Goal: Task Accomplishment & Management: Manage account settings

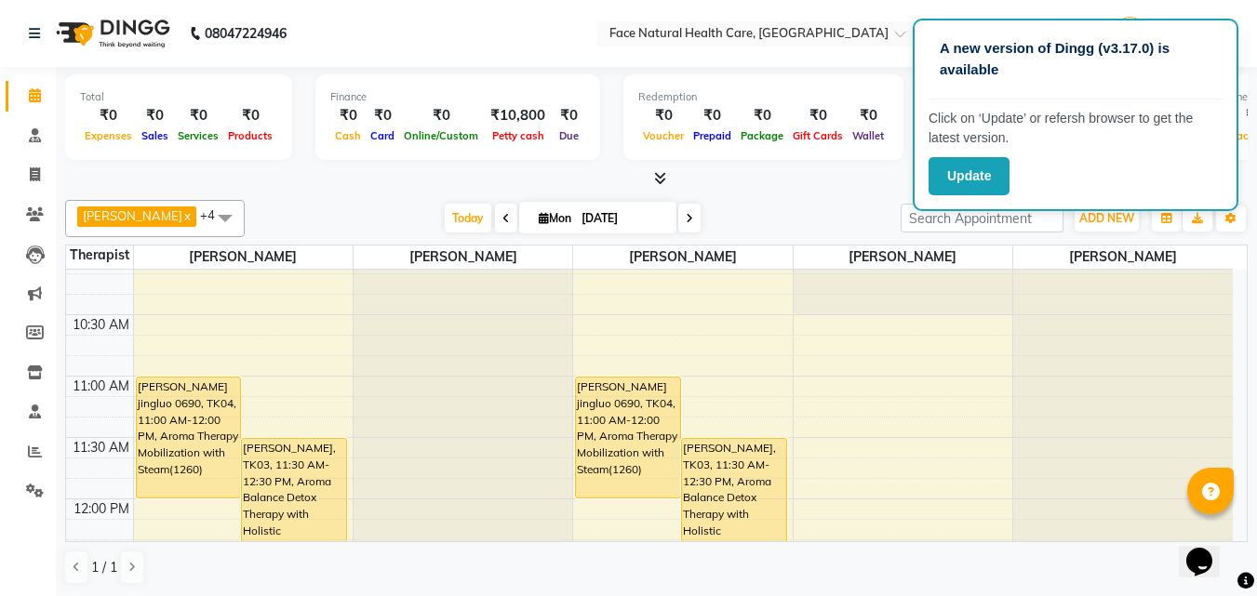
scroll to position [113, 0]
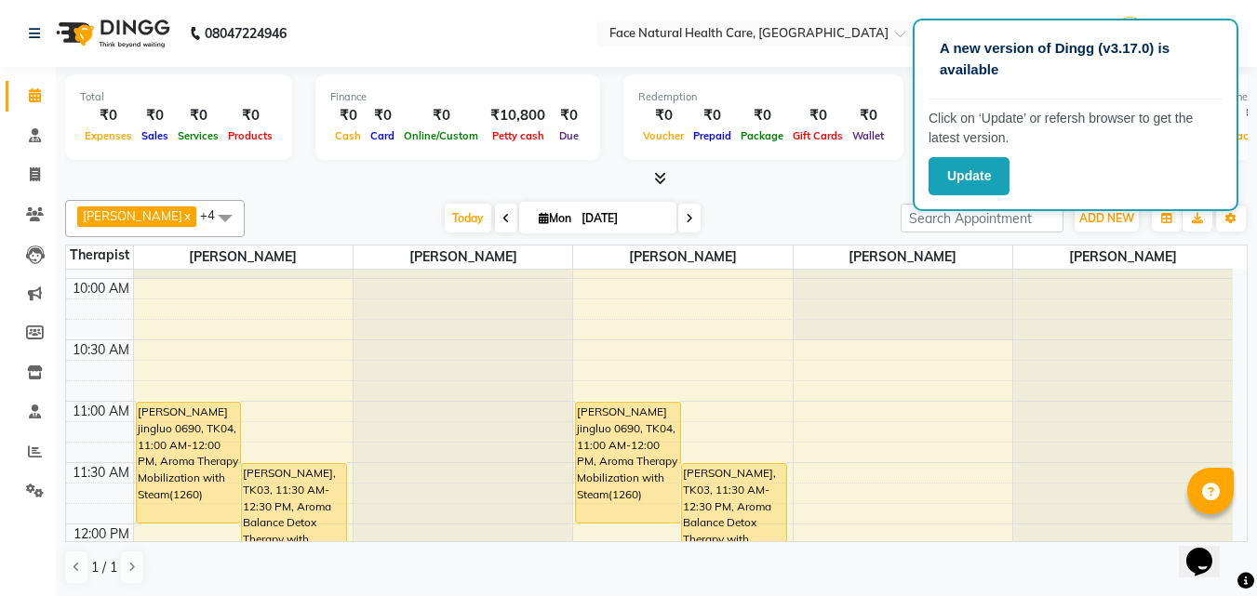
click at [617, 487] on div "[PERSON_NAME] jingluo 0690, TK04, 11:00 AM-12:00 PM, Aroma Therapy Mobilization…" at bounding box center [628, 463] width 104 height 120
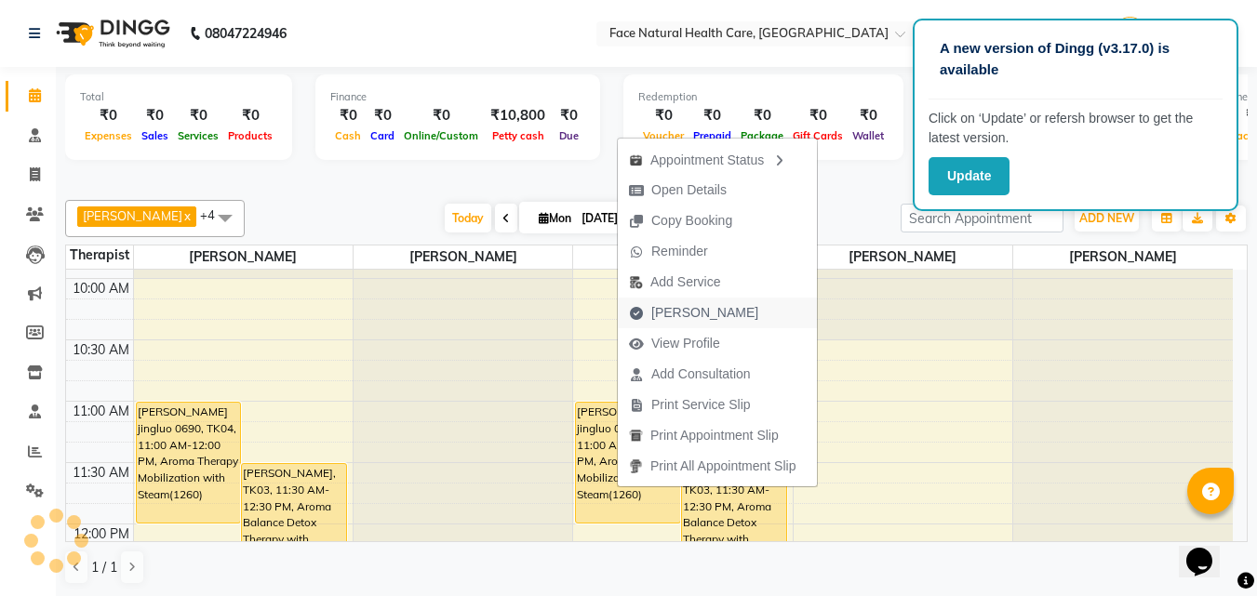
click at [720, 305] on span "[PERSON_NAME]" at bounding box center [694, 313] width 152 height 31
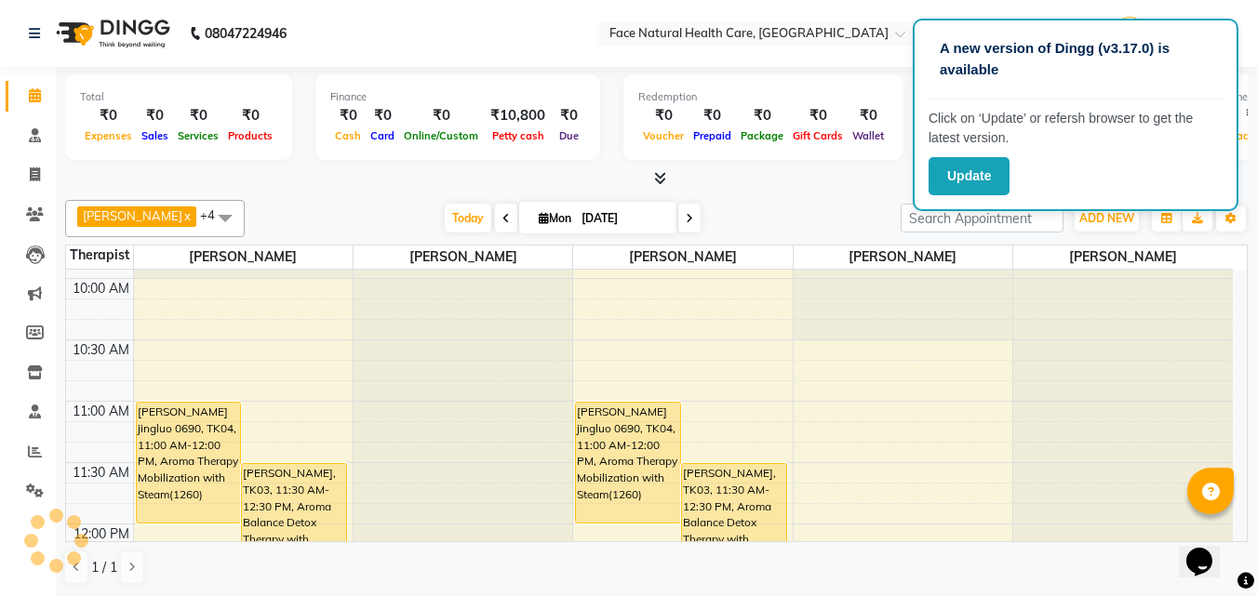
select select "service"
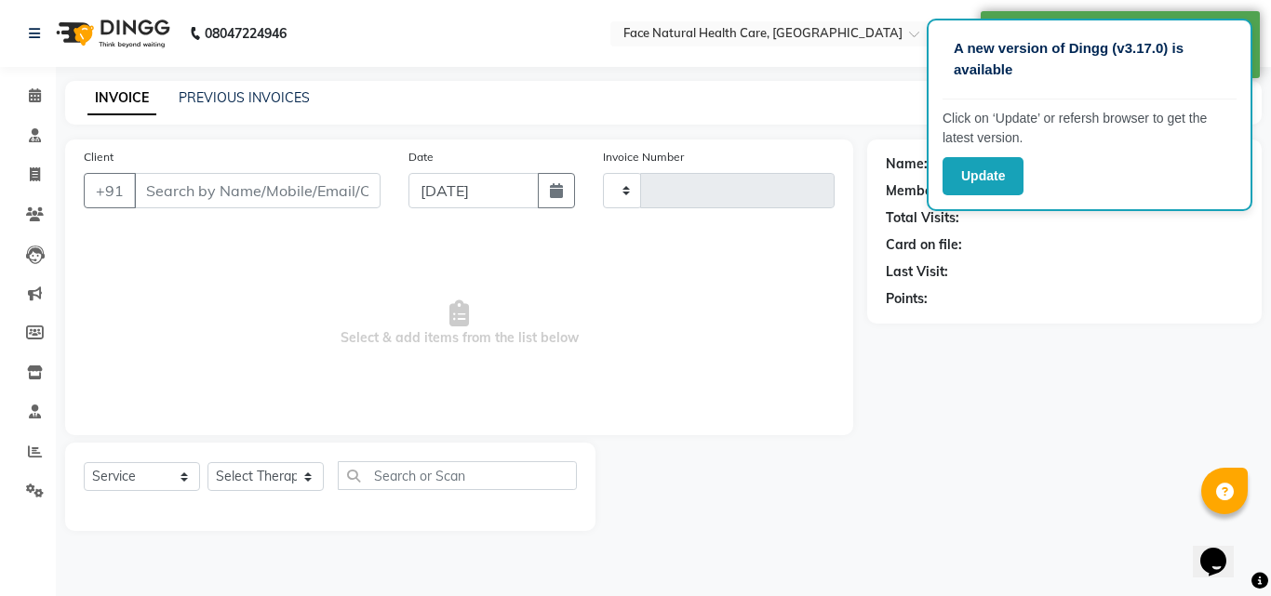
type input "1252"
select select "5675"
type input "9345232460"
select select "47694"
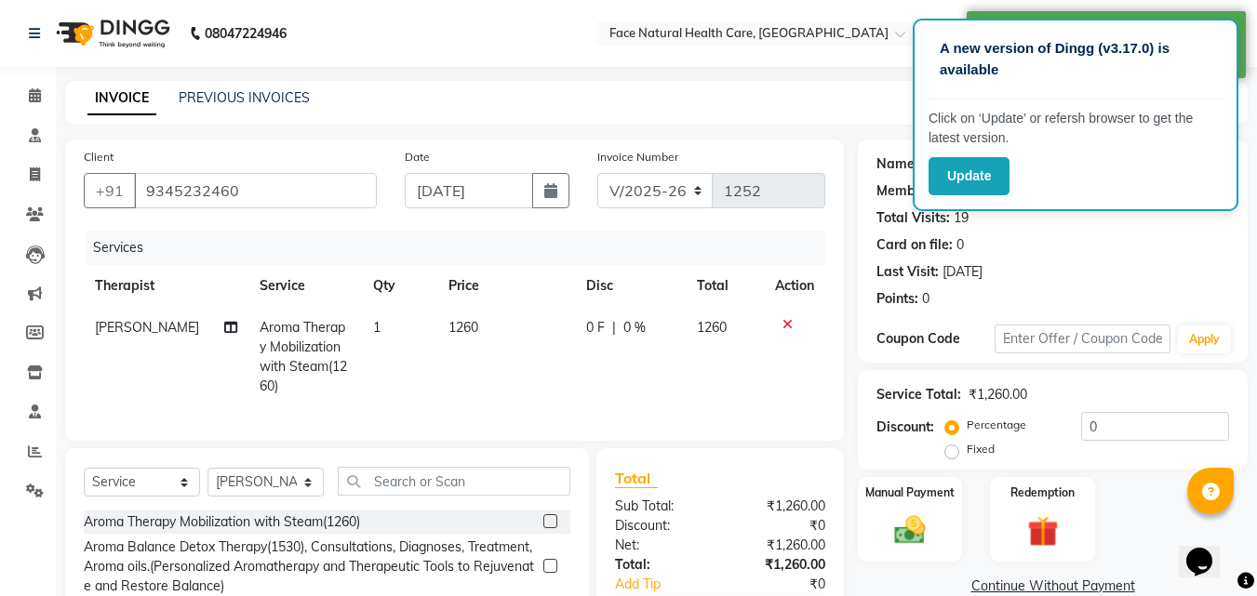
click at [594, 327] on span "0 F" at bounding box center [595, 328] width 19 height 20
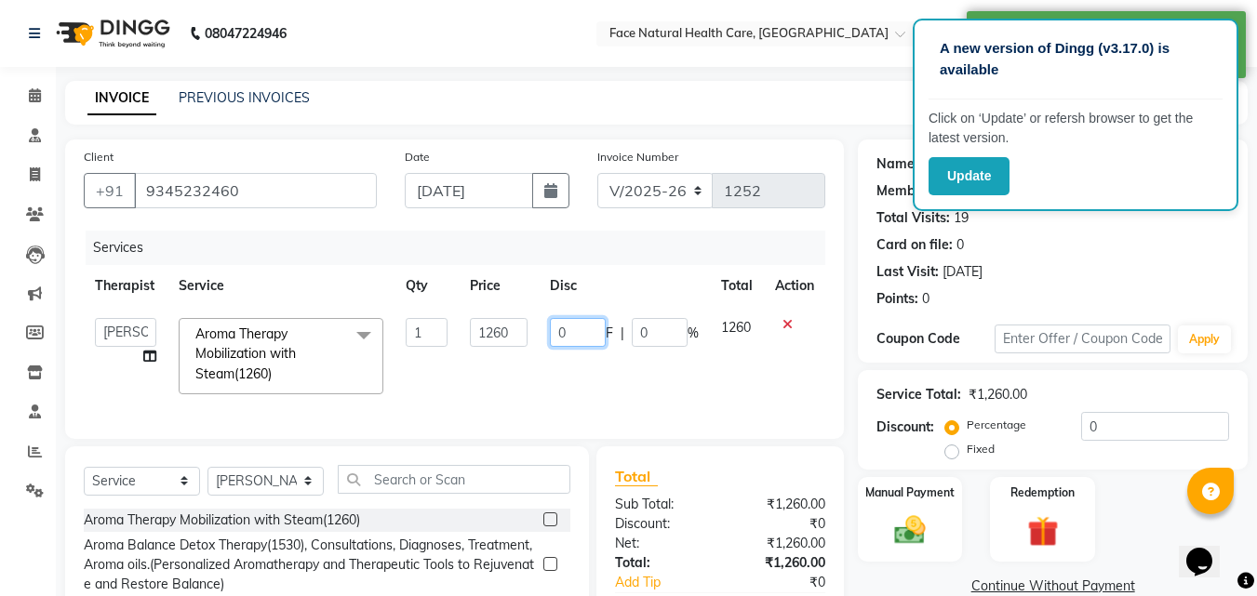
click at [570, 334] on input "0" at bounding box center [578, 332] width 56 height 29
type input "1260"
click at [719, 418] on div "Services Therapist Service Qty Price Disc Total Action [PERSON_NAME] [PERSON_NA…" at bounding box center [454, 326] width 741 height 190
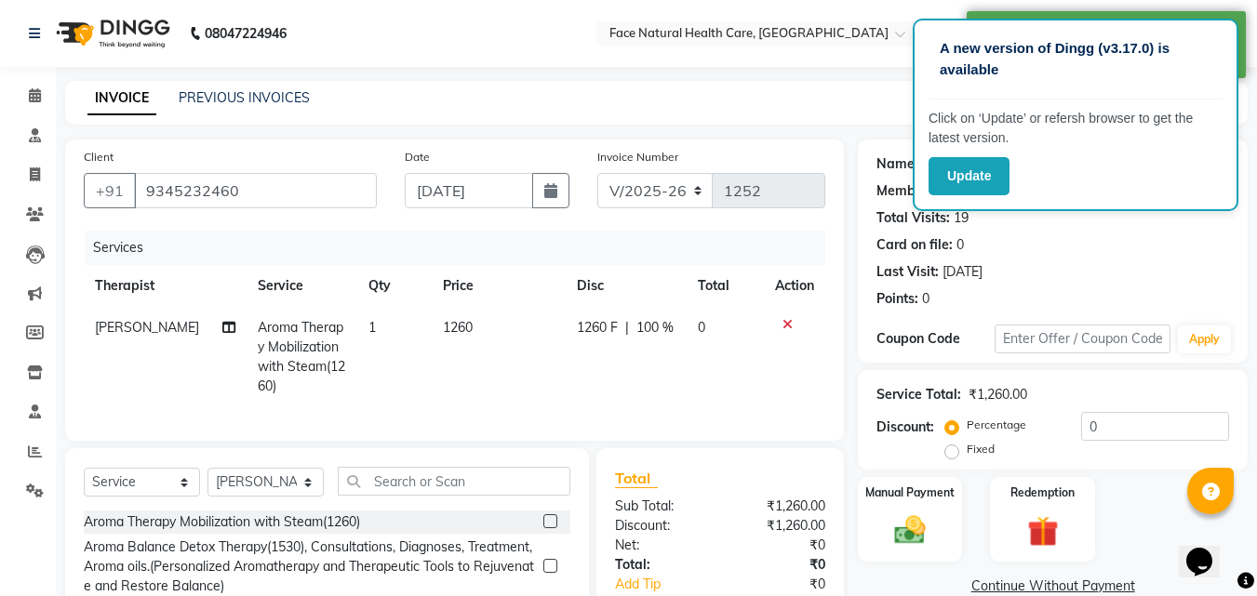
scroll to position [168, 0]
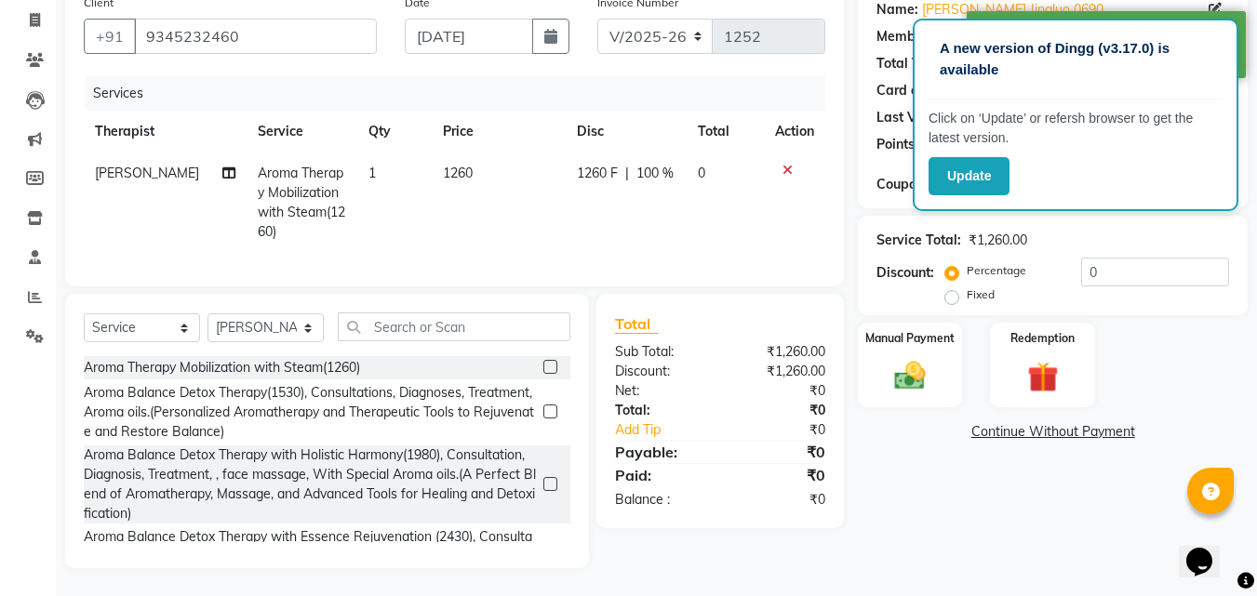
click at [1085, 422] on link "Continue Without Payment" at bounding box center [1052, 432] width 382 height 20
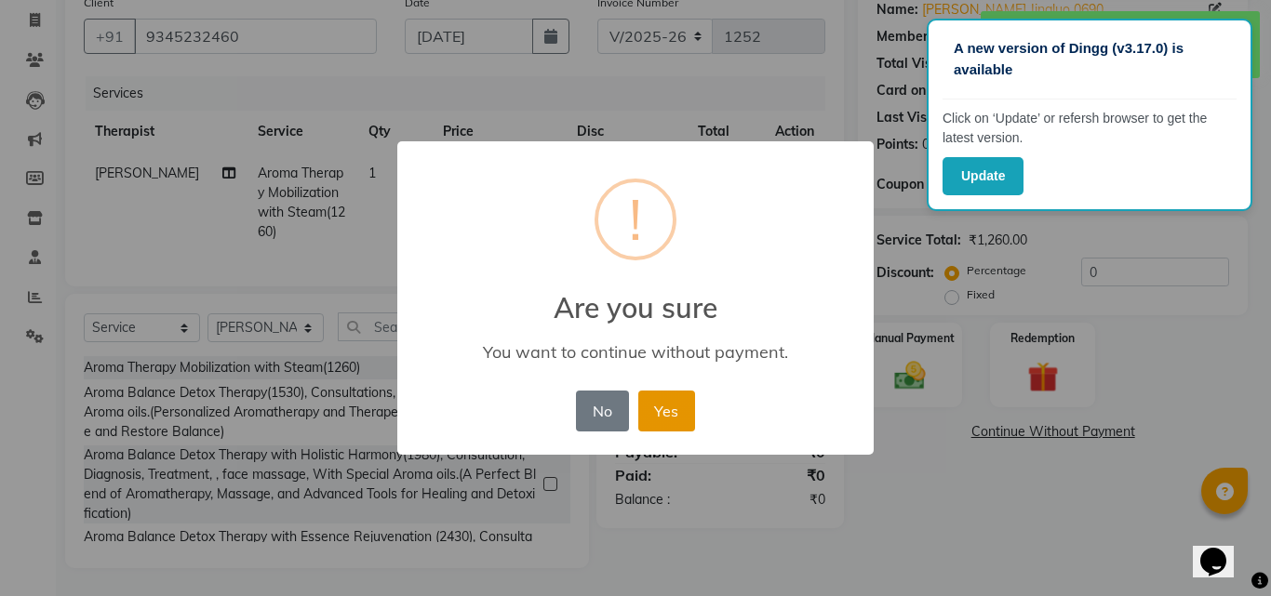
click at [681, 428] on button "Yes" at bounding box center [666, 411] width 57 height 41
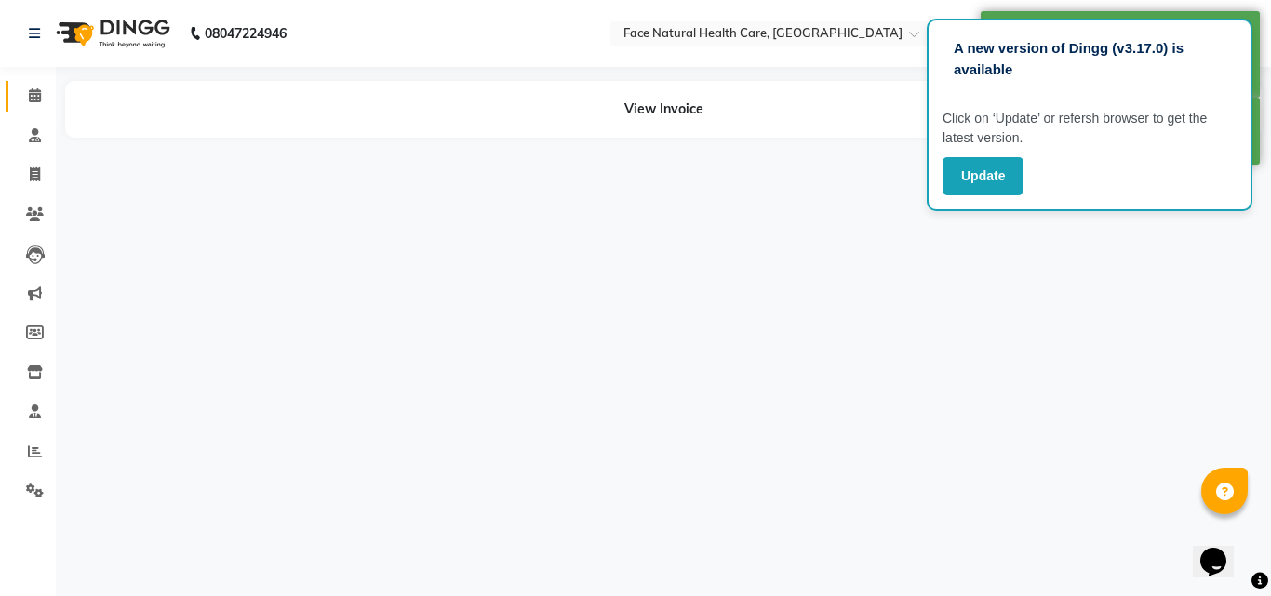
select select "47694"
select select "40492"
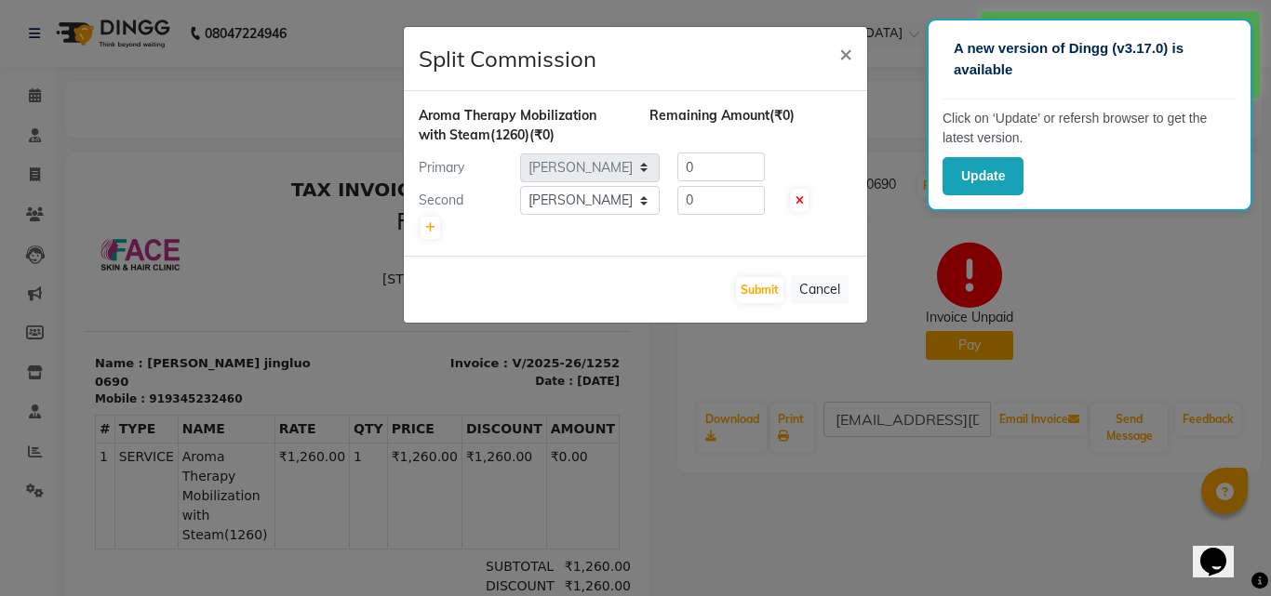
click at [34, 95] on ngb-modal-window "Split Commission × Aroma Therapy Mobilization with Steam(1260) (₹0) Remaining A…" at bounding box center [635, 298] width 1271 height 596
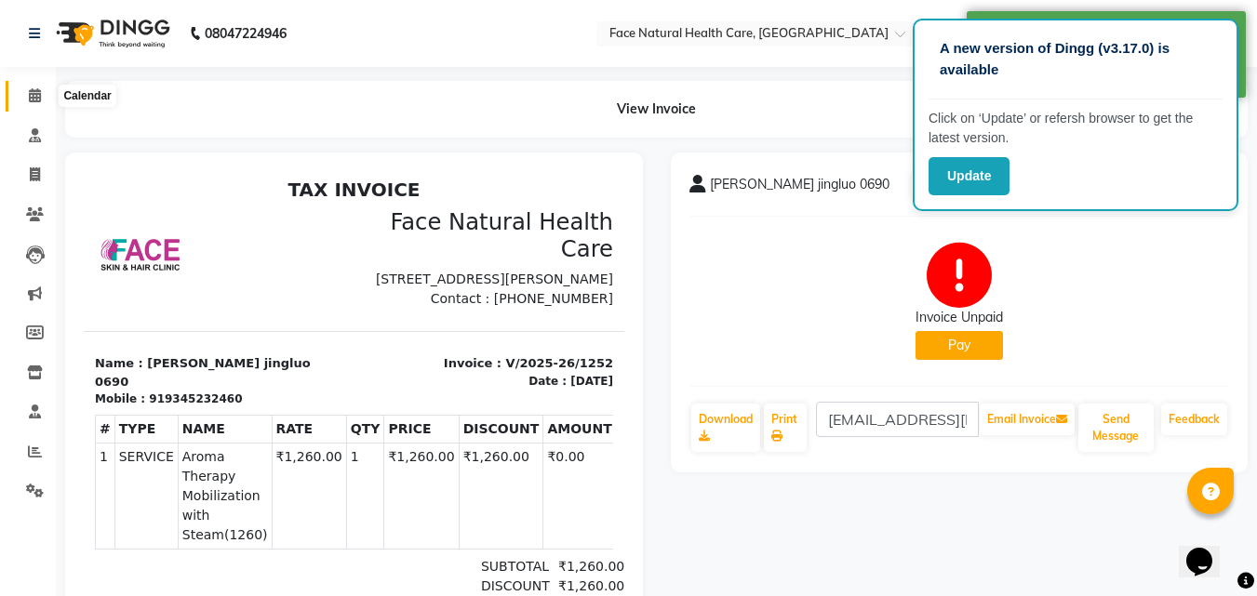
click at [34, 95] on icon at bounding box center [35, 95] width 12 height 14
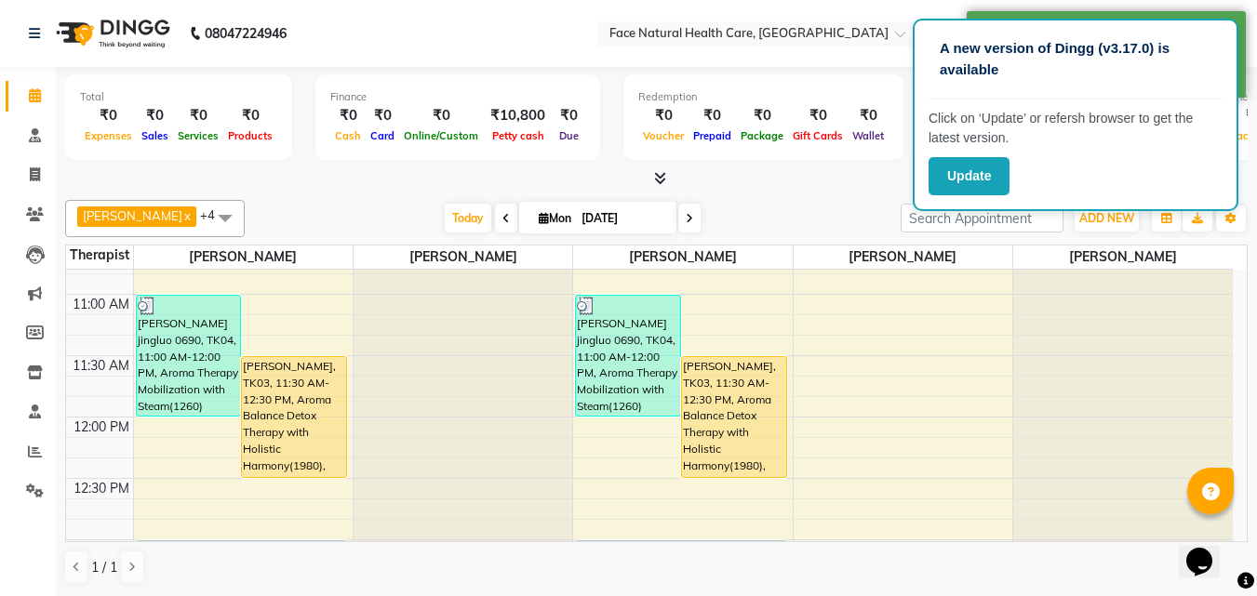
scroll to position [226, 0]
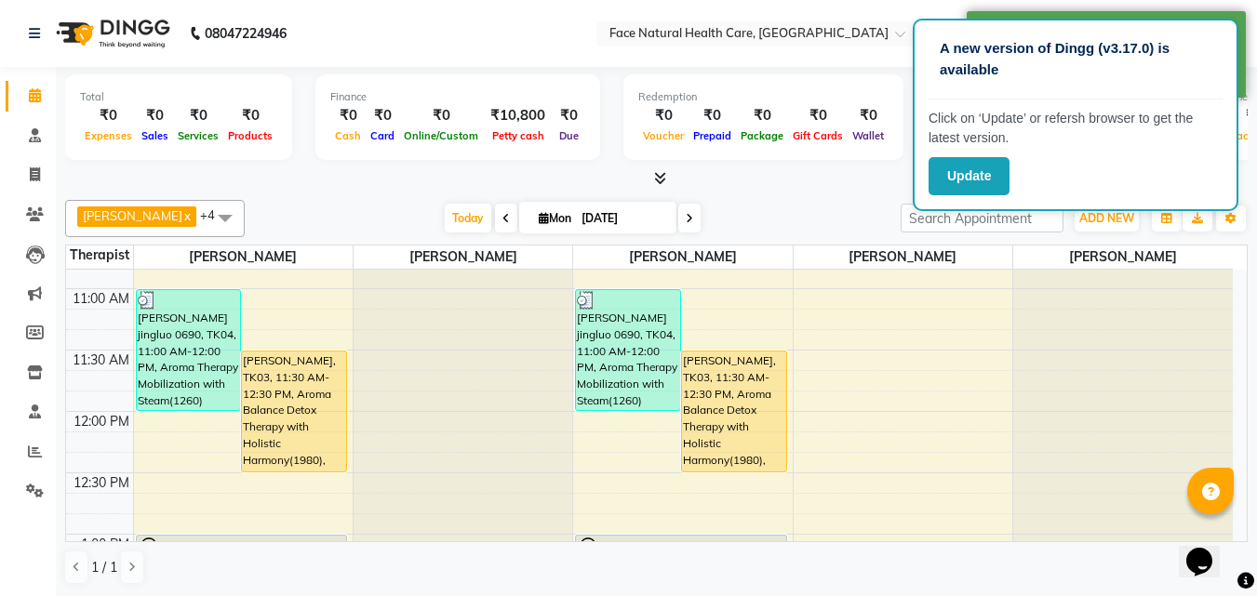
click at [767, 419] on div "[PERSON_NAME], TK03, 11:30 AM-12:30 PM, Aroma Balance Detox Therapy with Holist…" at bounding box center [734, 412] width 104 height 120
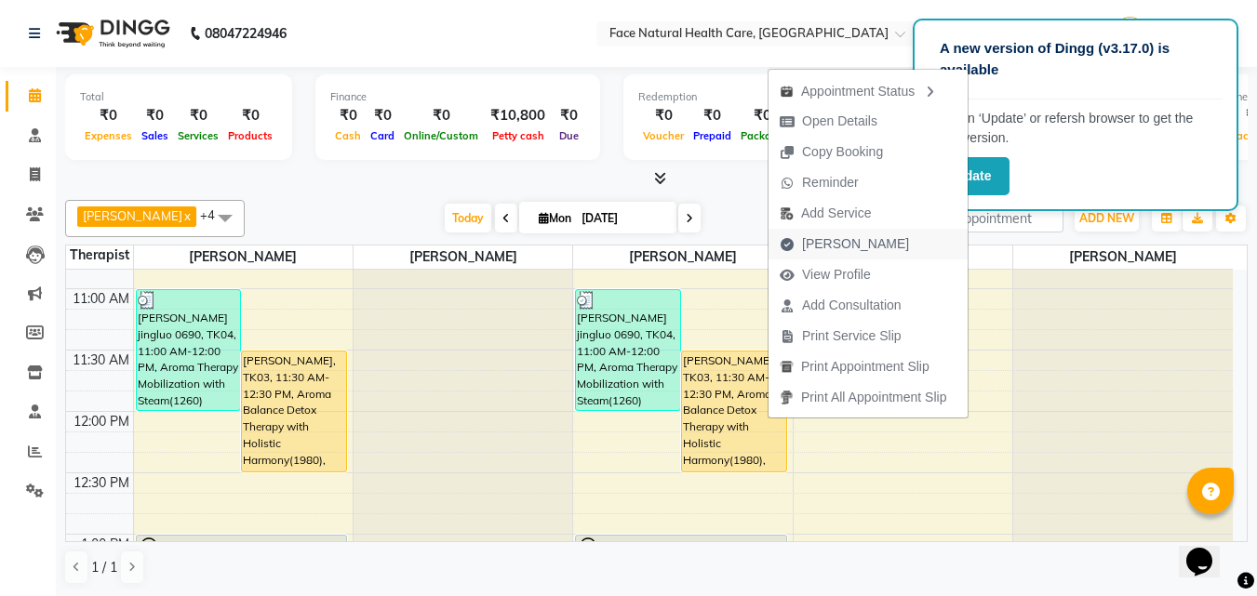
click at [835, 243] on span "[PERSON_NAME]" at bounding box center [855, 244] width 107 height 20
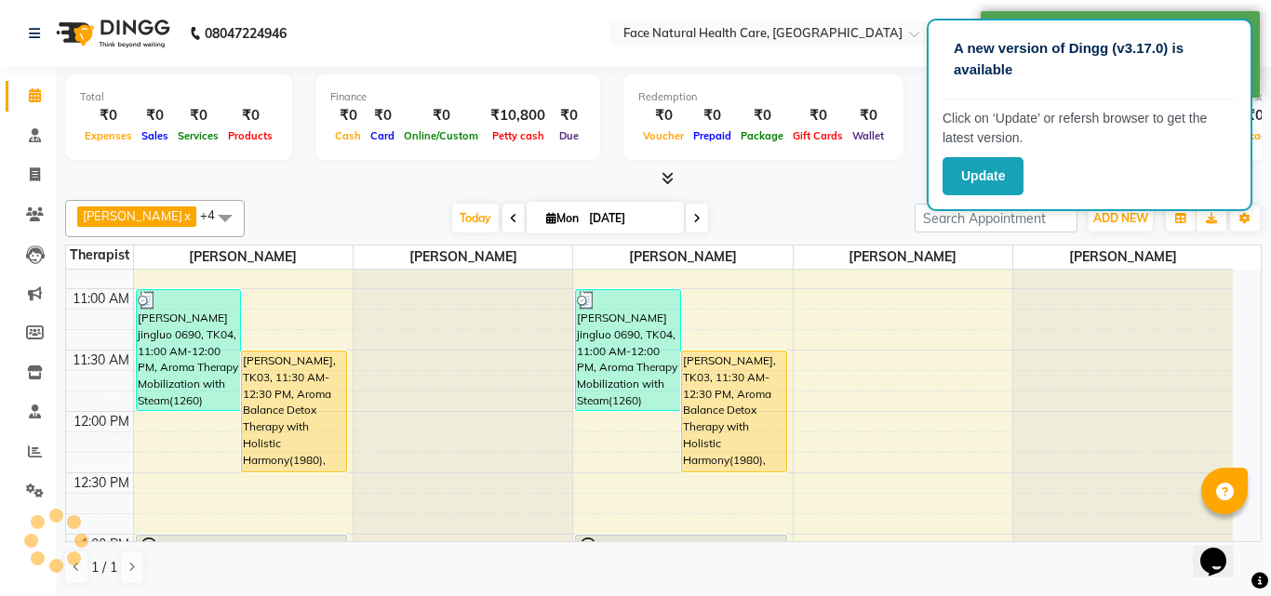
select select "service"
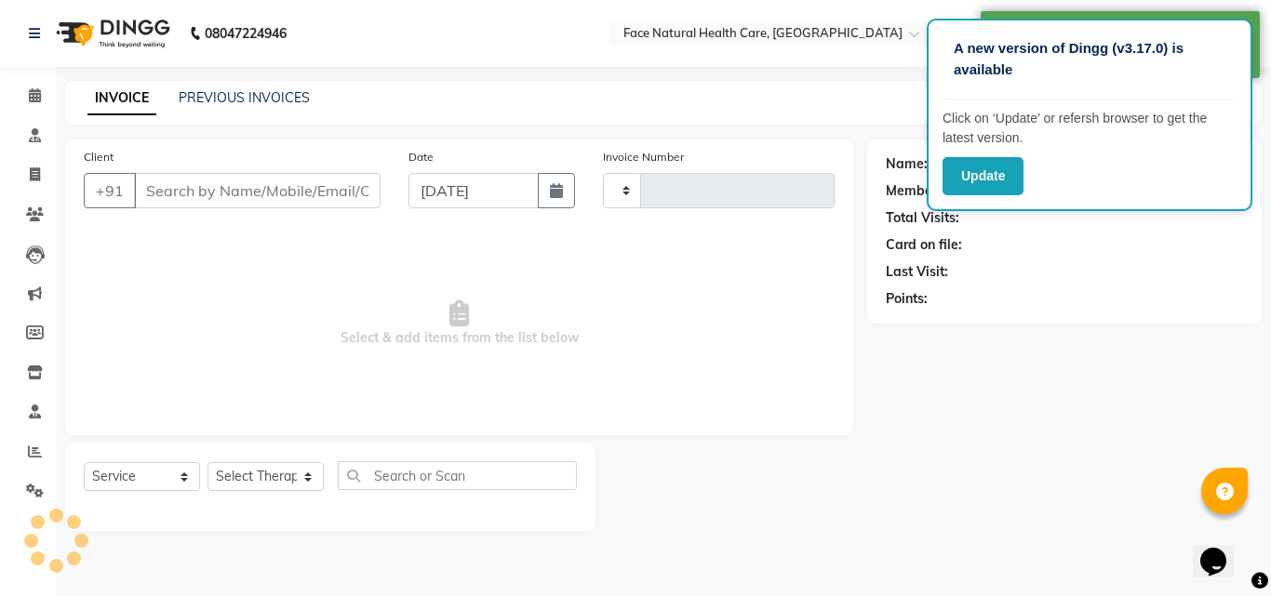
type input "1253"
select select "5675"
type input "7339418353"
select select "47694"
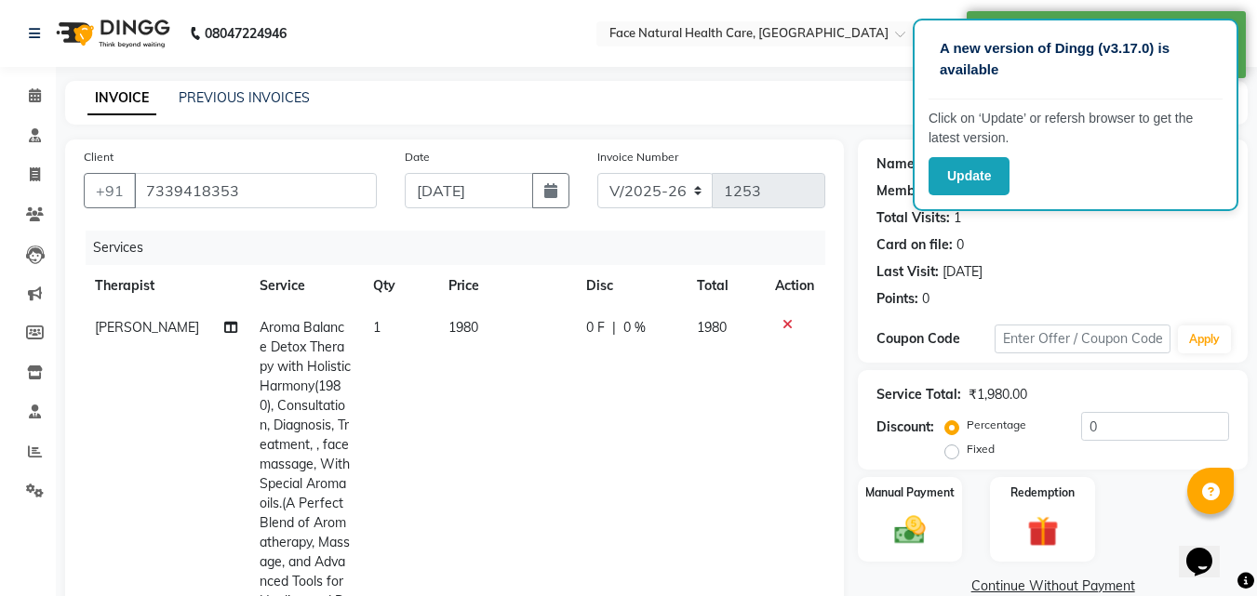
scroll to position [196, 0]
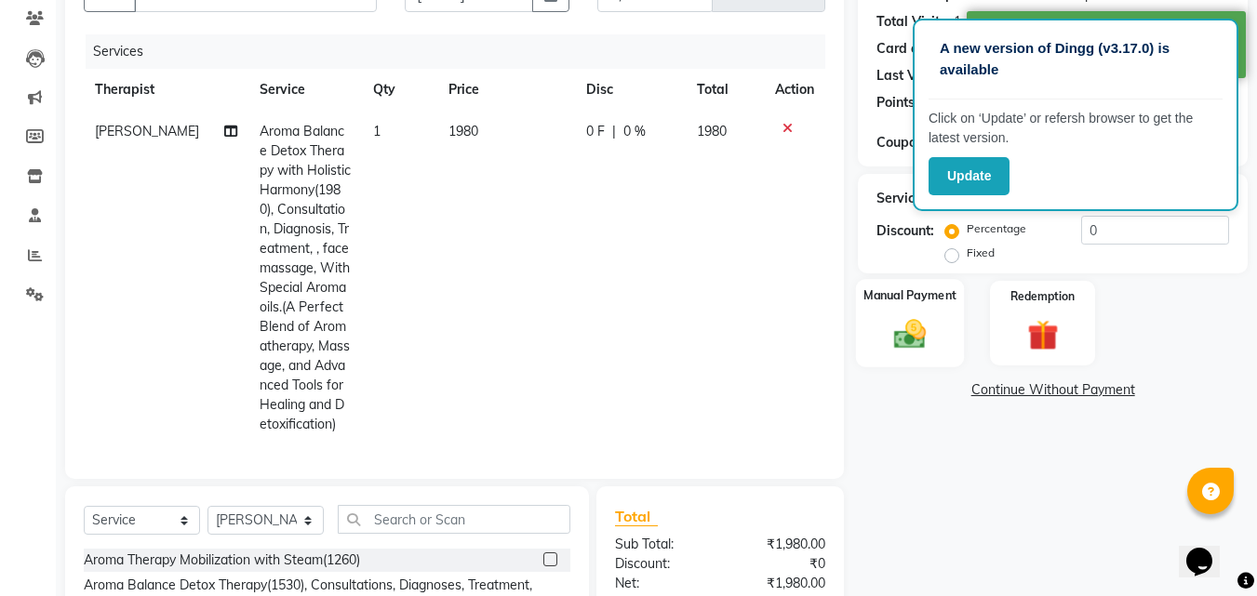
click at [916, 364] on div "Manual Payment" at bounding box center [910, 323] width 109 height 88
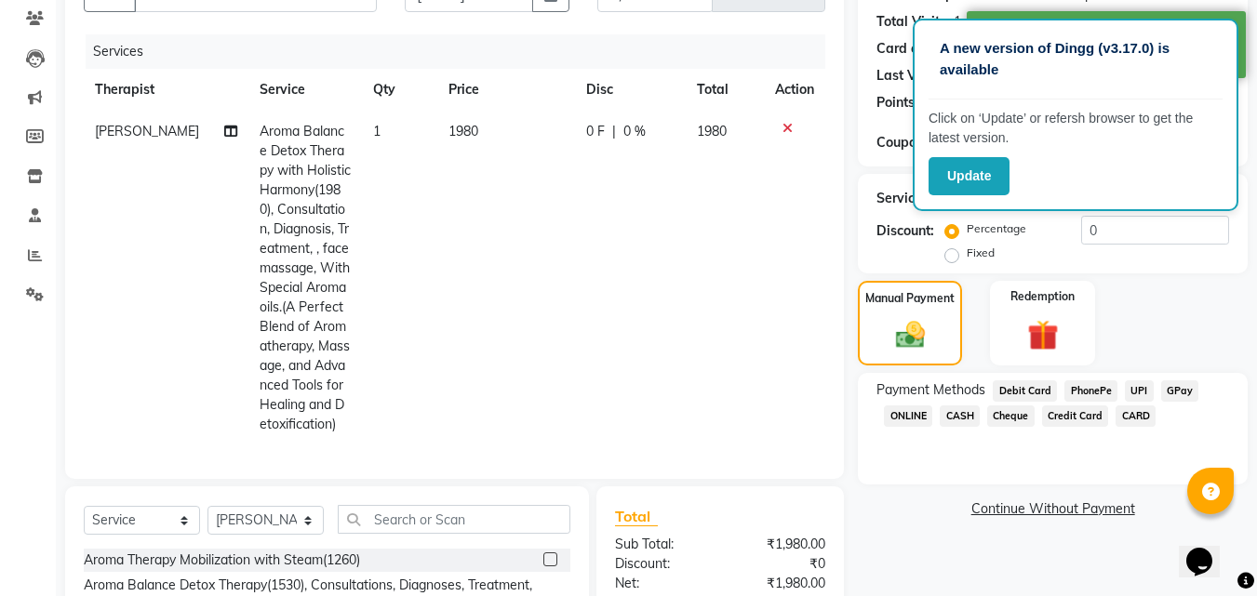
click at [1188, 385] on span "GPay" at bounding box center [1180, 390] width 38 height 21
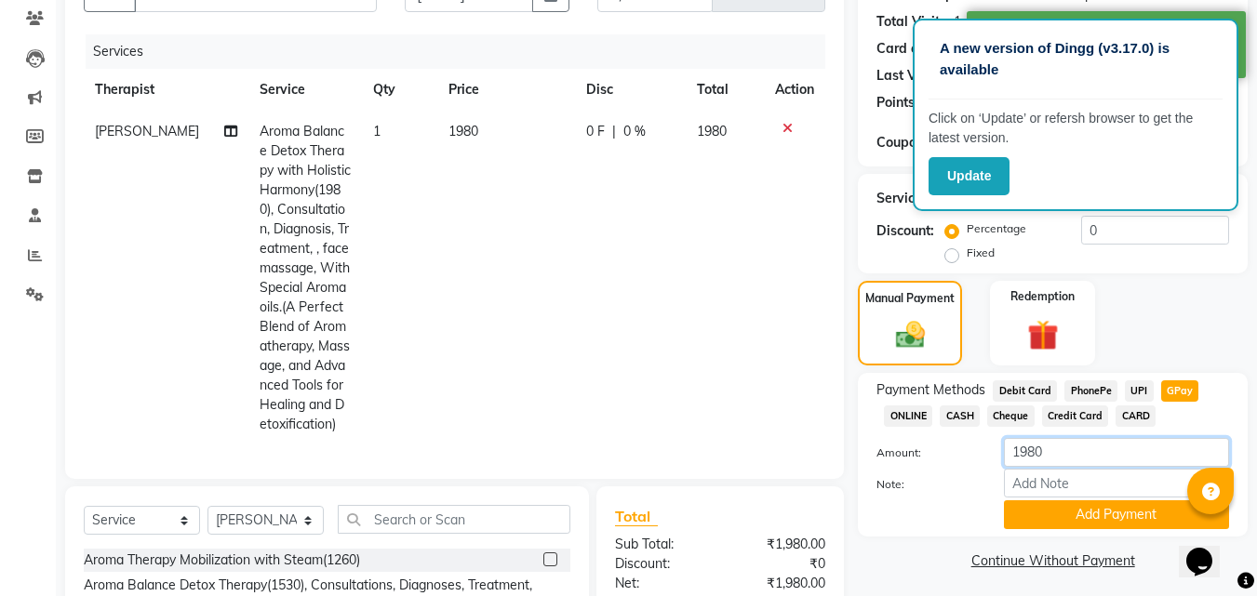
click at [1089, 447] on input "1980" at bounding box center [1116, 452] width 225 height 29
type input "1"
type input "80"
click at [1119, 524] on button "Add Payment" at bounding box center [1116, 515] width 225 height 29
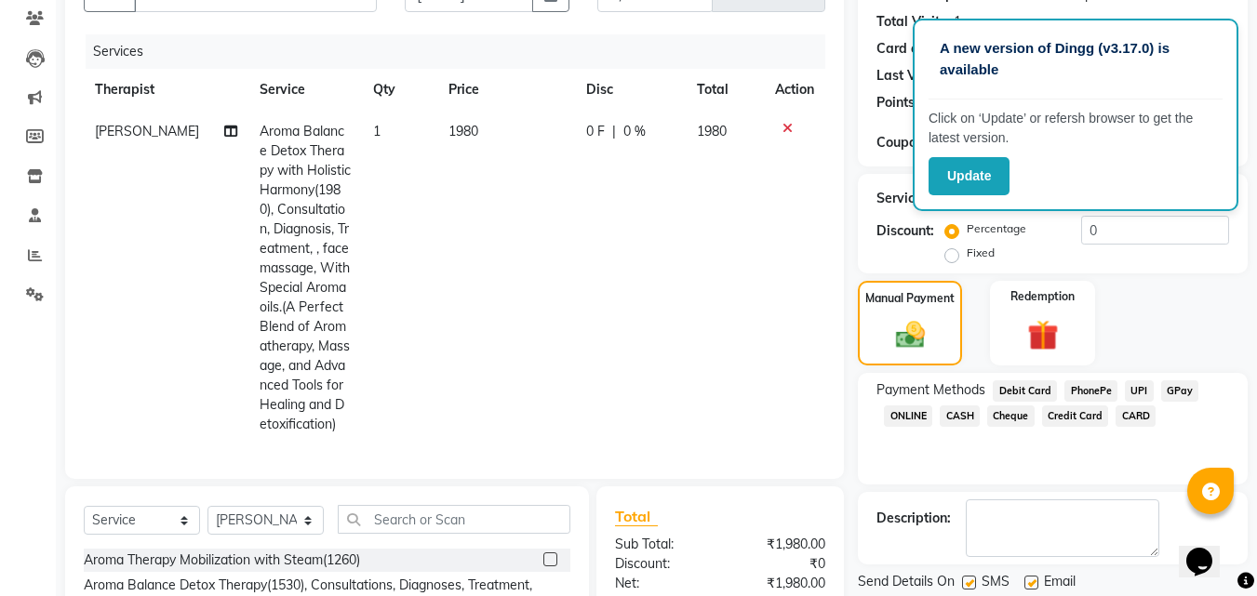
click at [960, 408] on span "CASH" at bounding box center [960, 416] width 40 height 21
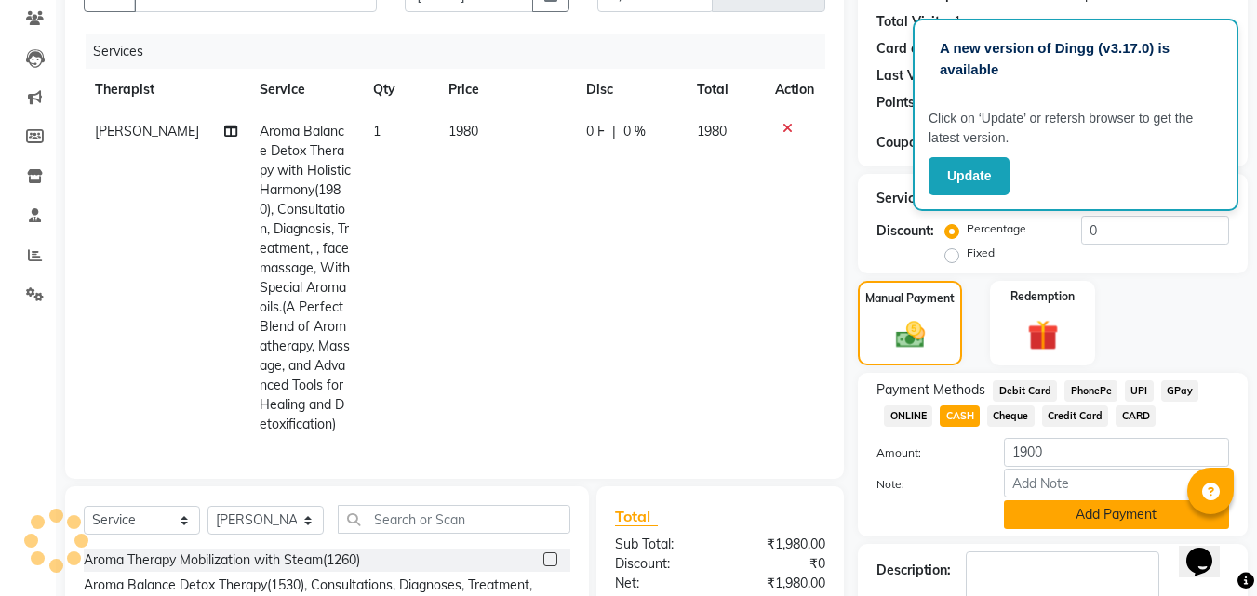
click at [1116, 505] on button "Add Payment" at bounding box center [1116, 515] width 225 height 29
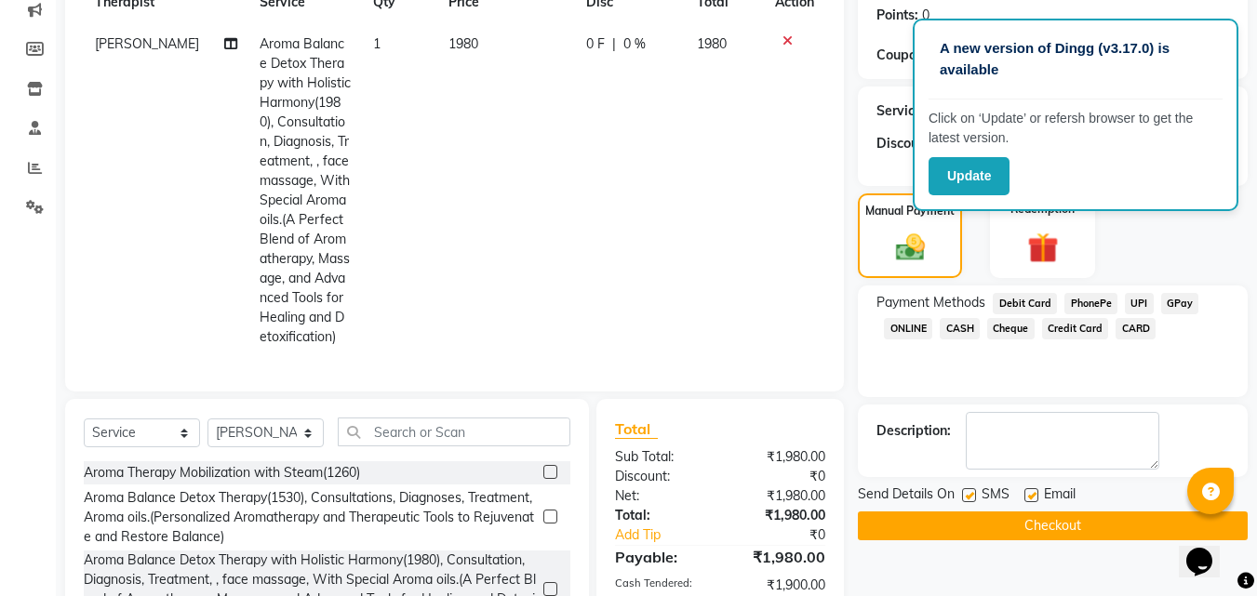
scroll to position [448, 0]
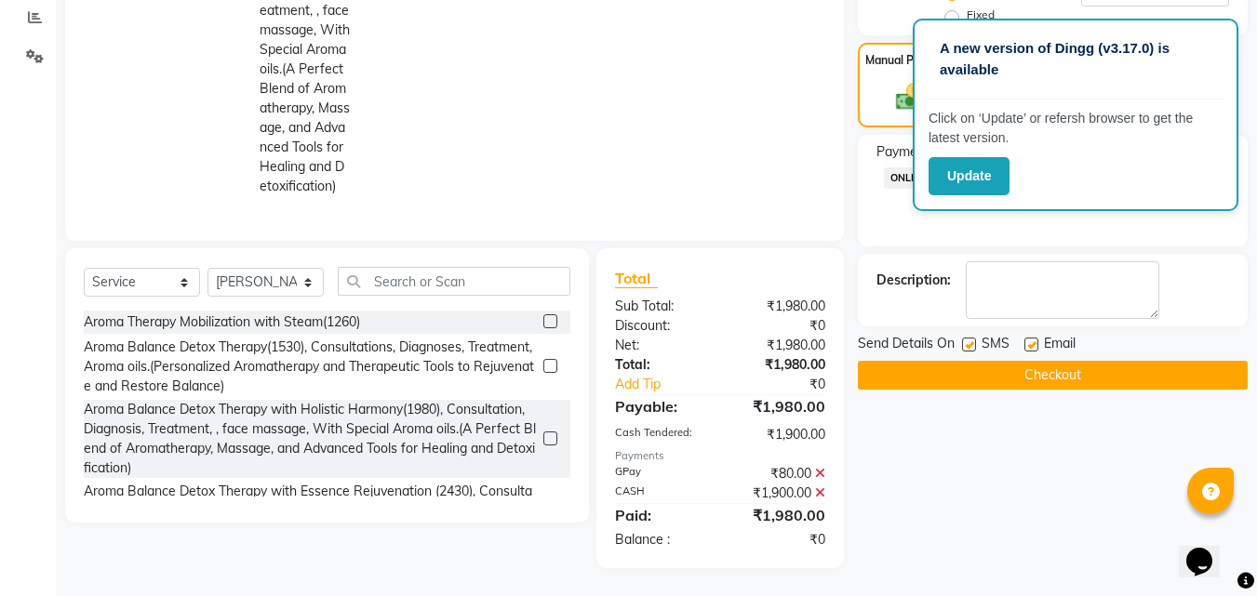
click at [970, 338] on label at bounding box center [969, 345] width 14 height 14
click at [970, 340] on input "checkbox" at bounding box center [968, 346] width 12 height 12
checkbox input "false"
click at [1032, 338] on label at bounding box center [1031, 345] width 14 height 14
click at [1032, 340] on input "checkbox" at bounding box center [1030, 346] width 12 height 12
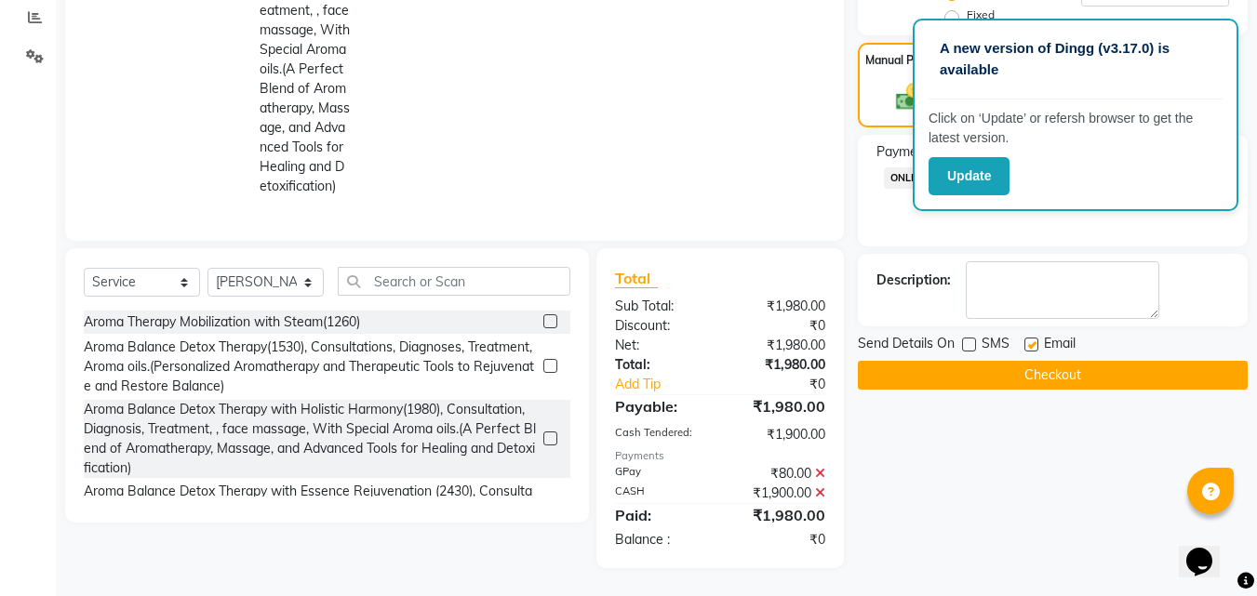
checkbox input "false"
click at [1110, 374] on button "Checkout" at bounding box center [1053, 375] width 390 height 29
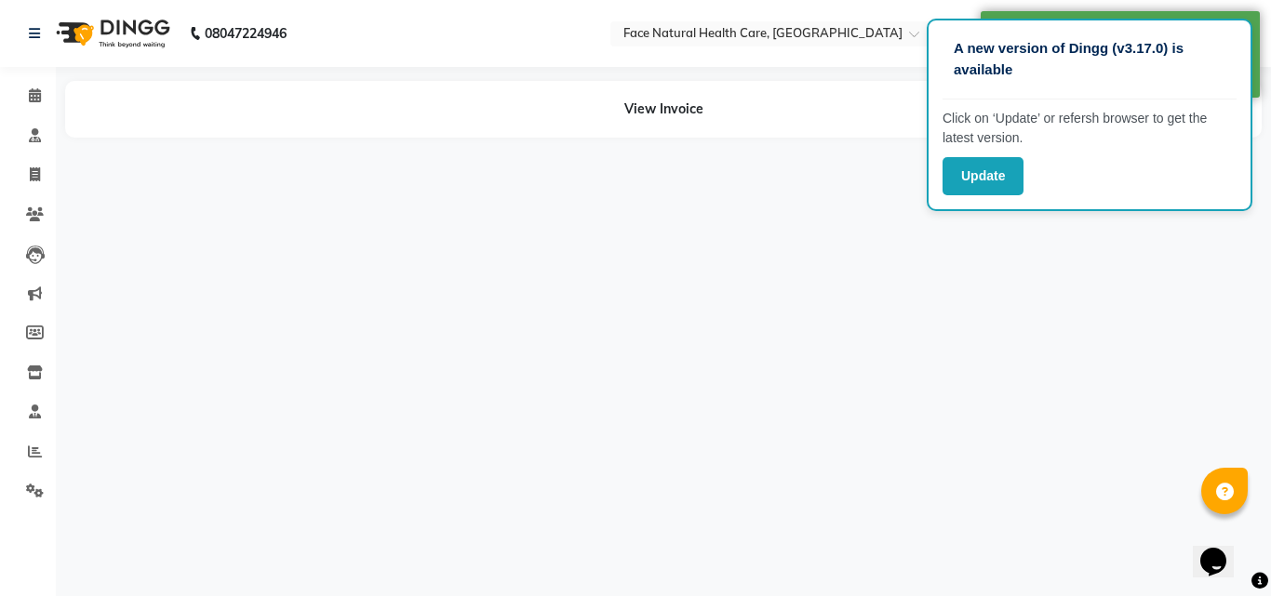
select select "47694"
select select "40492"
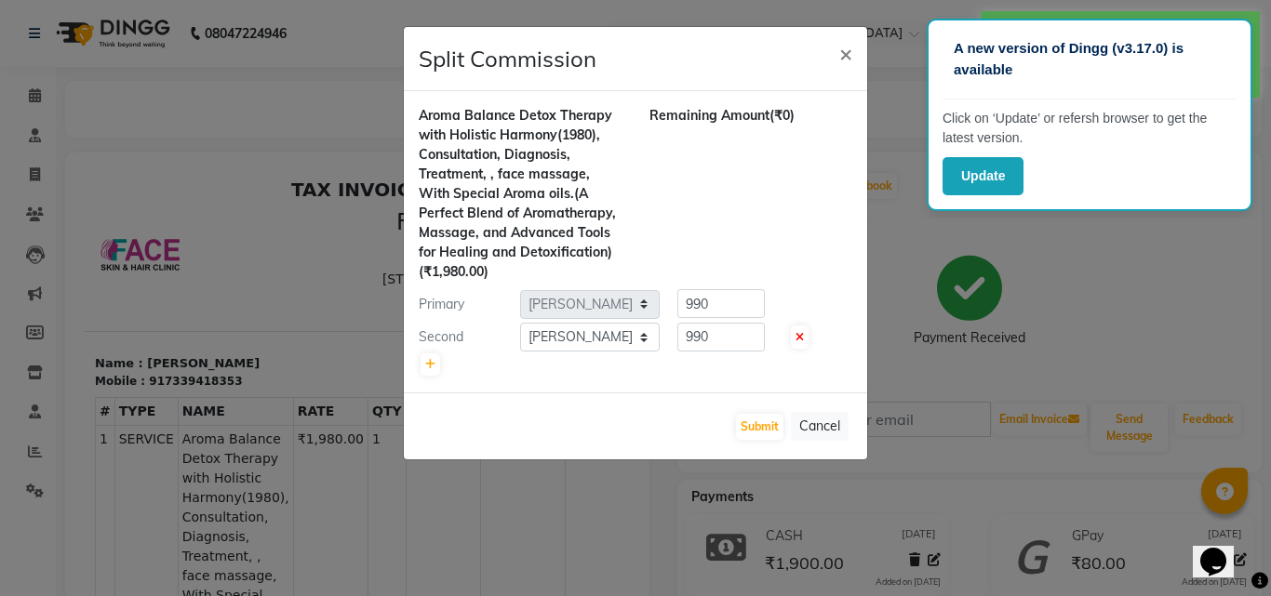
click at [33, 96] on ngb-modal-window "Split Commission × Aroma Balance Detox Therapy with Holistic Harmony(1980), Con…" at bounding box center [635, 298] width 1271 height 596
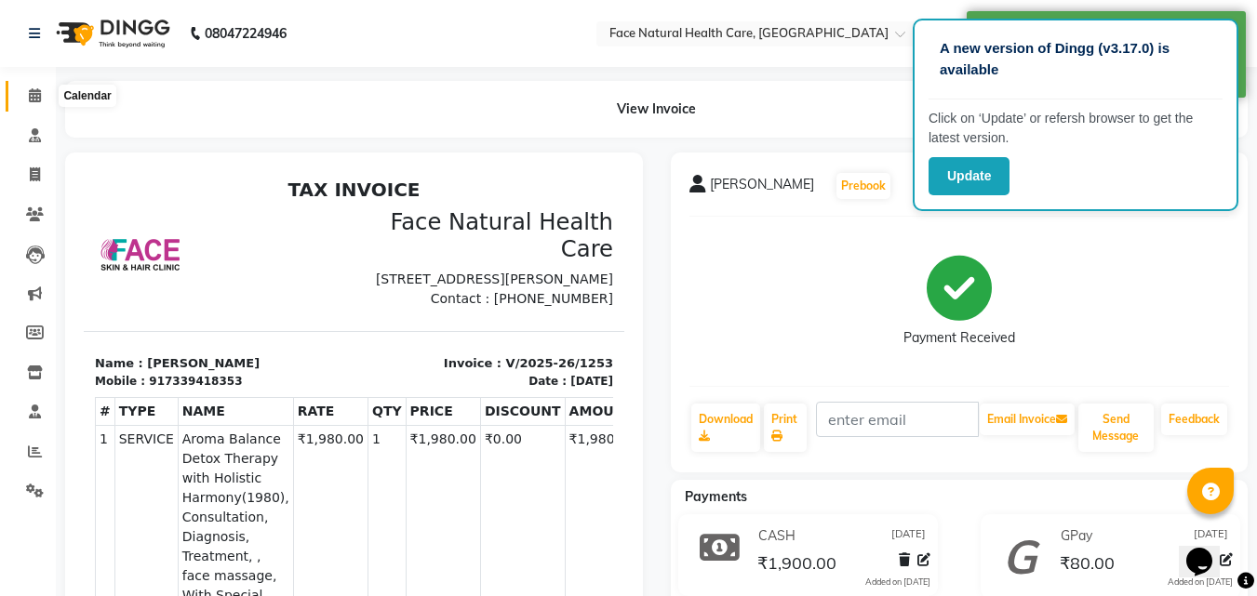
click at [33, 96] on icon at bounding box center [35, 95] width 12 height 14
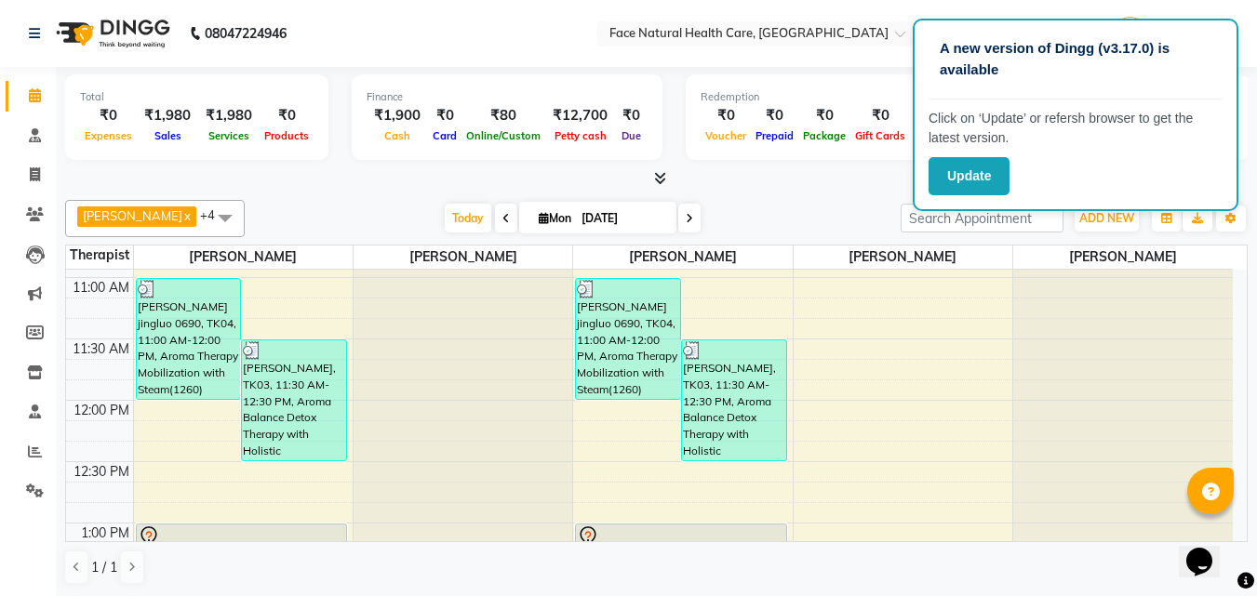
scroll to position [474, 0]
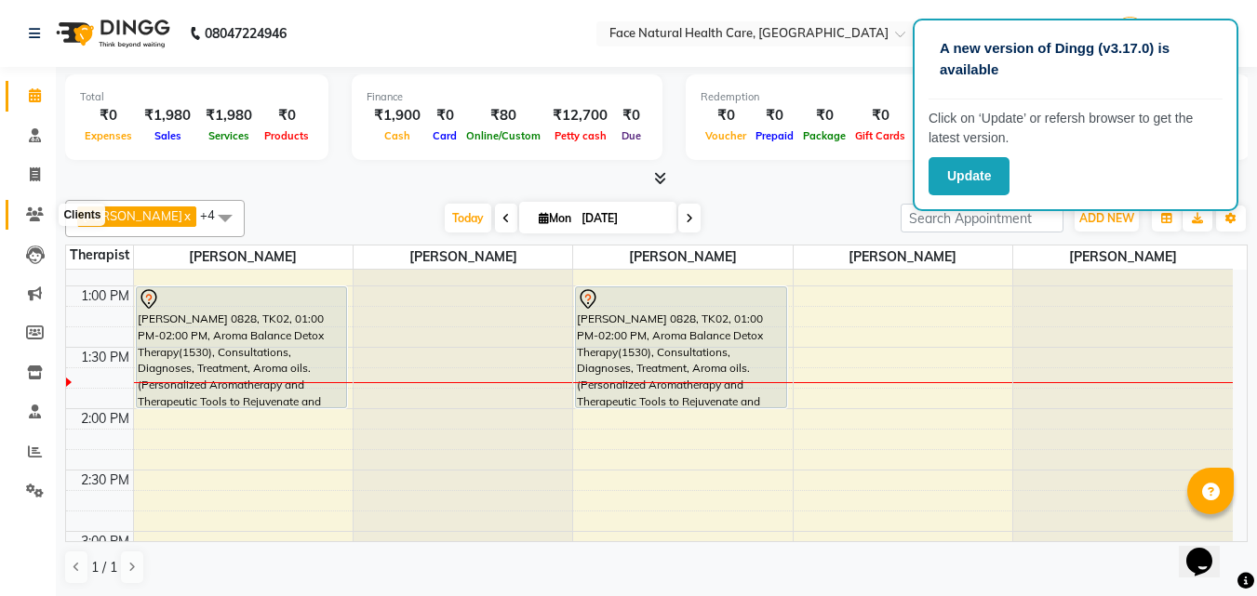
click at [37, 207] on icon at bounding box center [35, 214] width 18 height 14
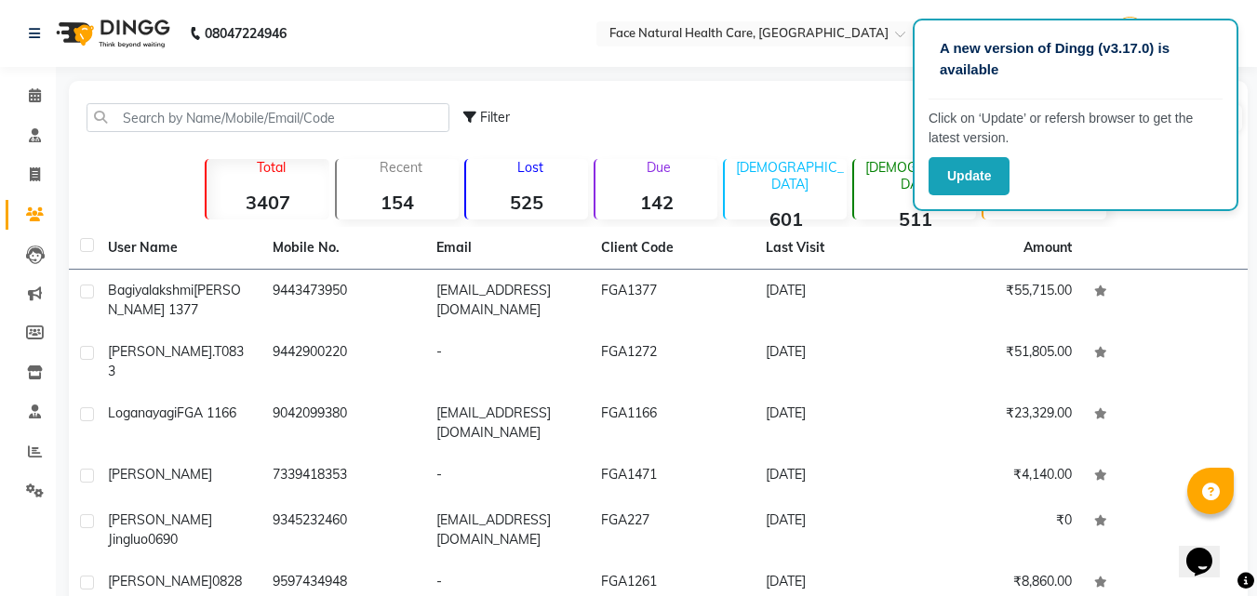
click at [519, 7] on nav "08047224946 Select Location × Face Natural Health Care, Gandhipuram Default Pan…" at bounding box center [628, 33] width 1257 height 67
click at [30, 91] on icon at bounding box center [35, 95] width 12 height 14
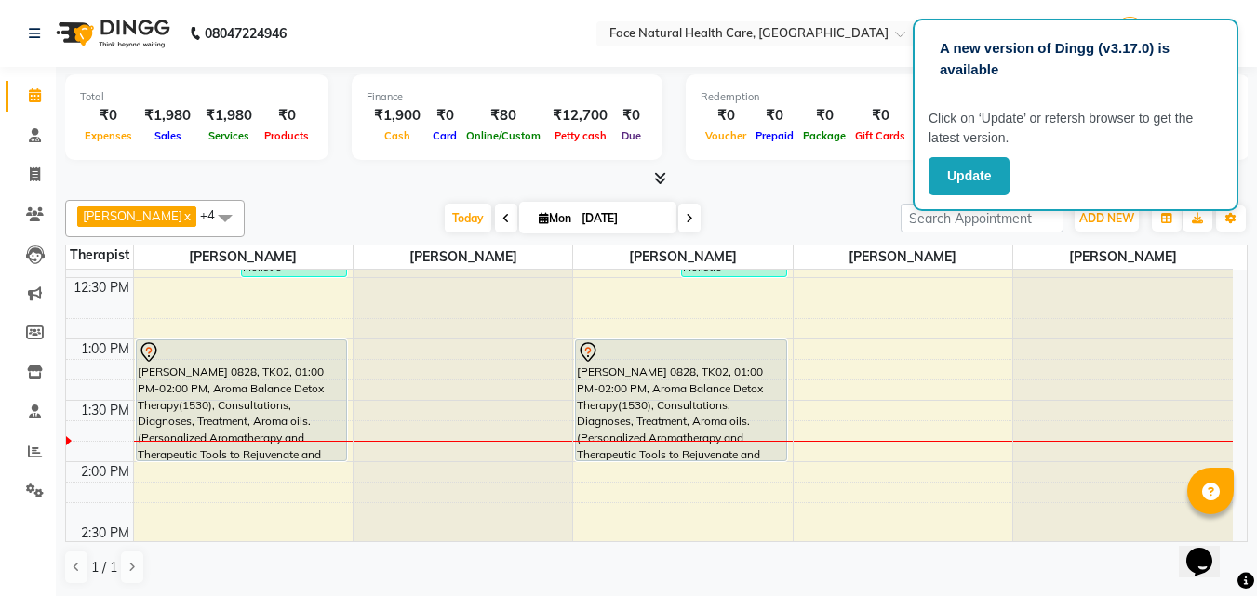
scroll to position [474, 0]
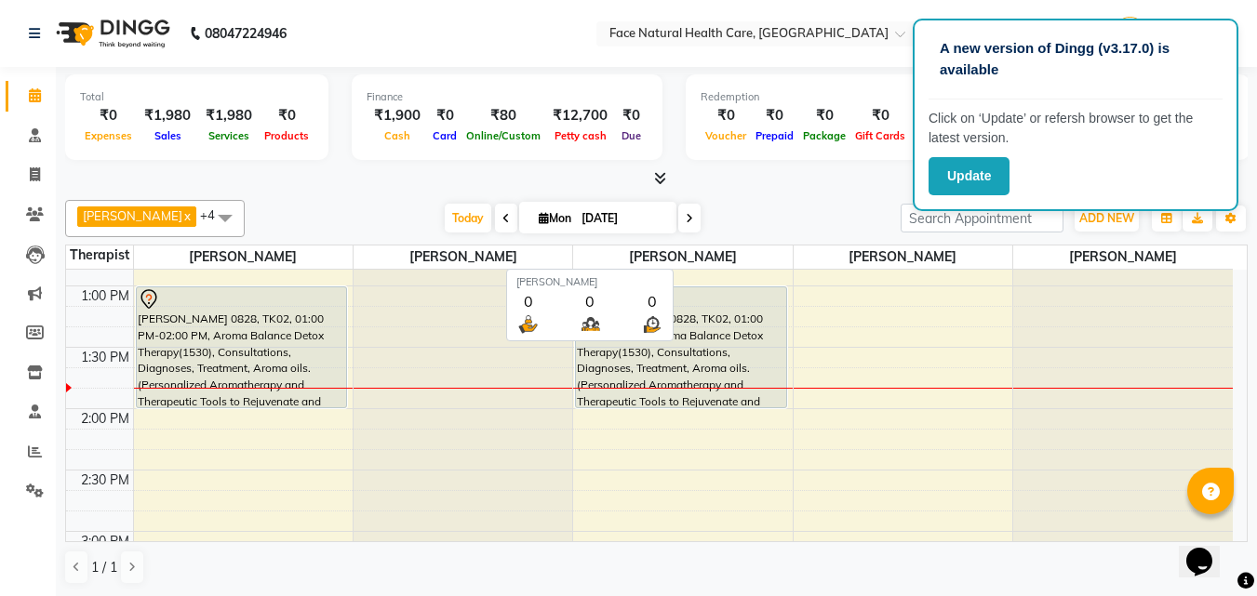
click at [757, 253] on span "[PERSON_NAME]" at bounding box center [682, 257] width 219 height 23
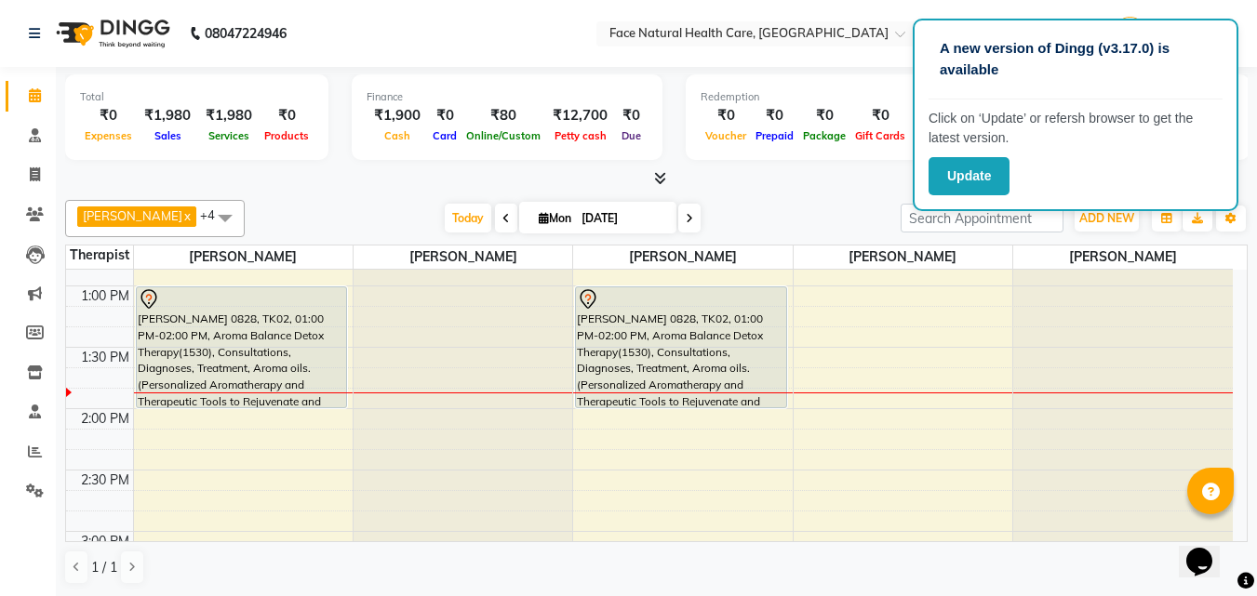
click at [1248, 331] on div "Total ₹0 Expenses ₹1,980 Sales ₹1,980 Services ₹0 Products Finance ₹1,900 Cash …" at bounding box center [656, 332] width 1201 height 530
